Goal: Information Seeking & Learning: Learn about a topic

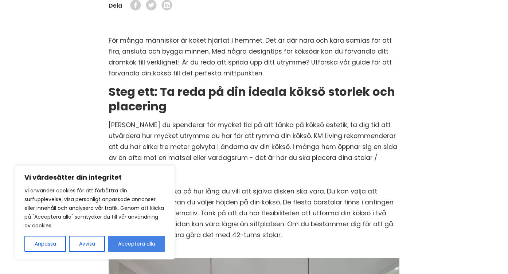
click at [155, 247] on button "Acceptera alla" at bounding box center [136, 244] width 57 height 16
checkbox input "true"
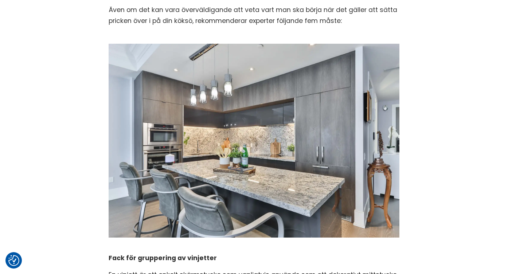
scroll to position [928, 0]
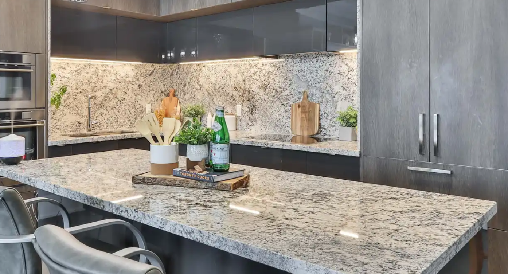
click at [256, 163] on img at bounding box center [254, 139] width 291 height 217
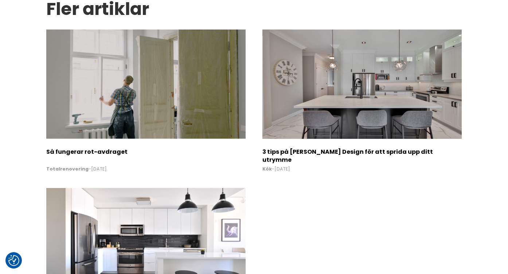
scroll to position [2054, 0]
